Goal: Information Seeking & Learning: Learn about a topic

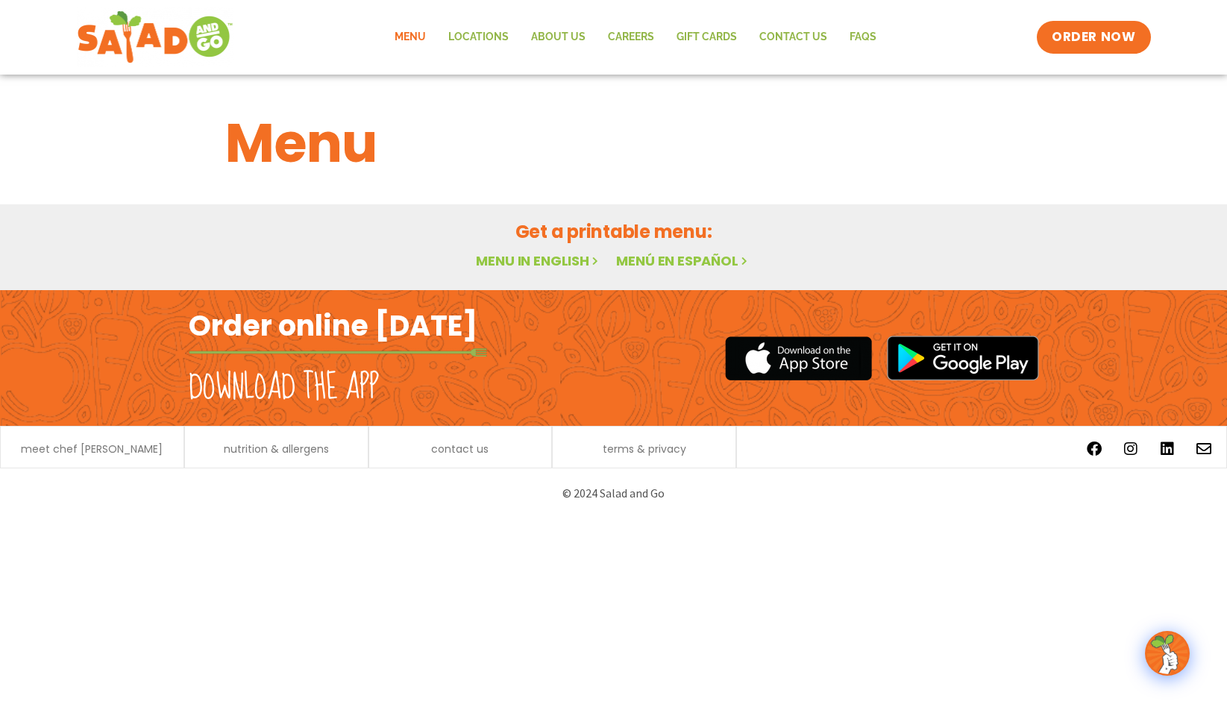
click at [486, 263] on link "Menu in English" at bounding box center [538, 260] width 125 height 19
click at [579, 258] on link "Menu in English" at bounding box center [538, 260] width 125 height 19
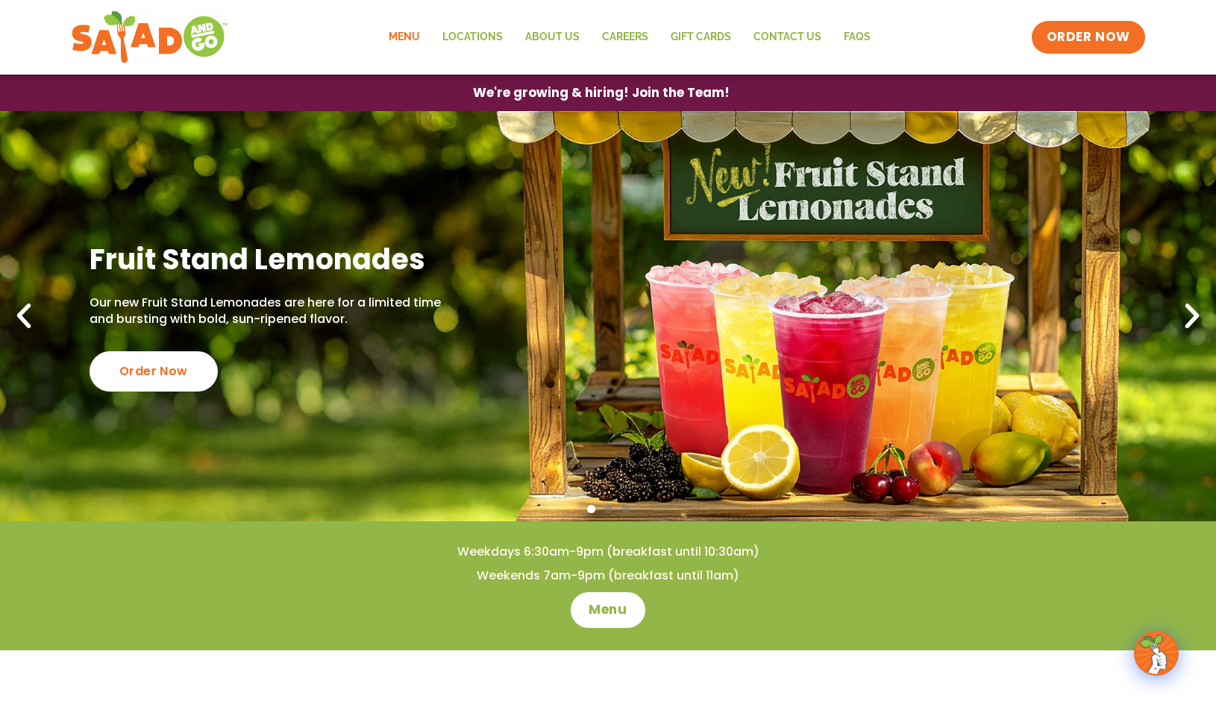
click at [415, 32] on link "Menu" at bounding box center [404, 37] width 54 height 34
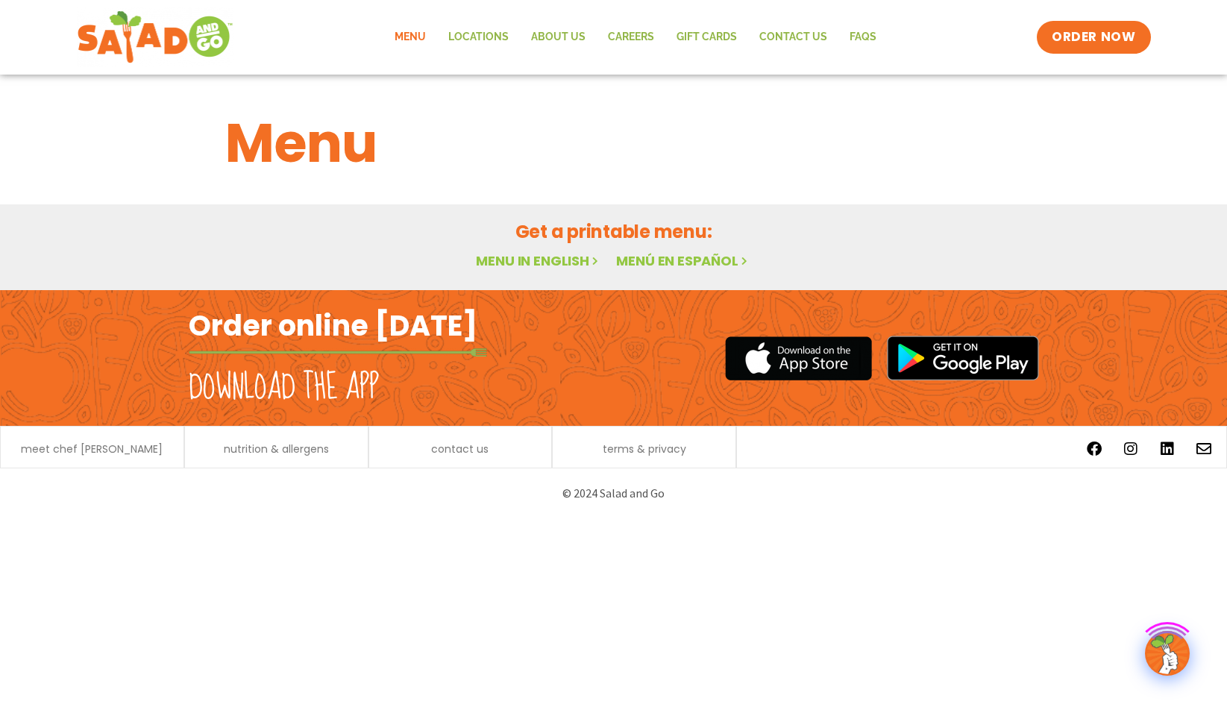
click at [524, 254] on link "Menu in English" at bounding box center [538, 260] width 125 height 19
click at [1088, 33] on span "ORDER NOW" at bounding box center [1093, 37] width 92 height 19
